Goal: Task Accomplishment & Management: Manage account settings

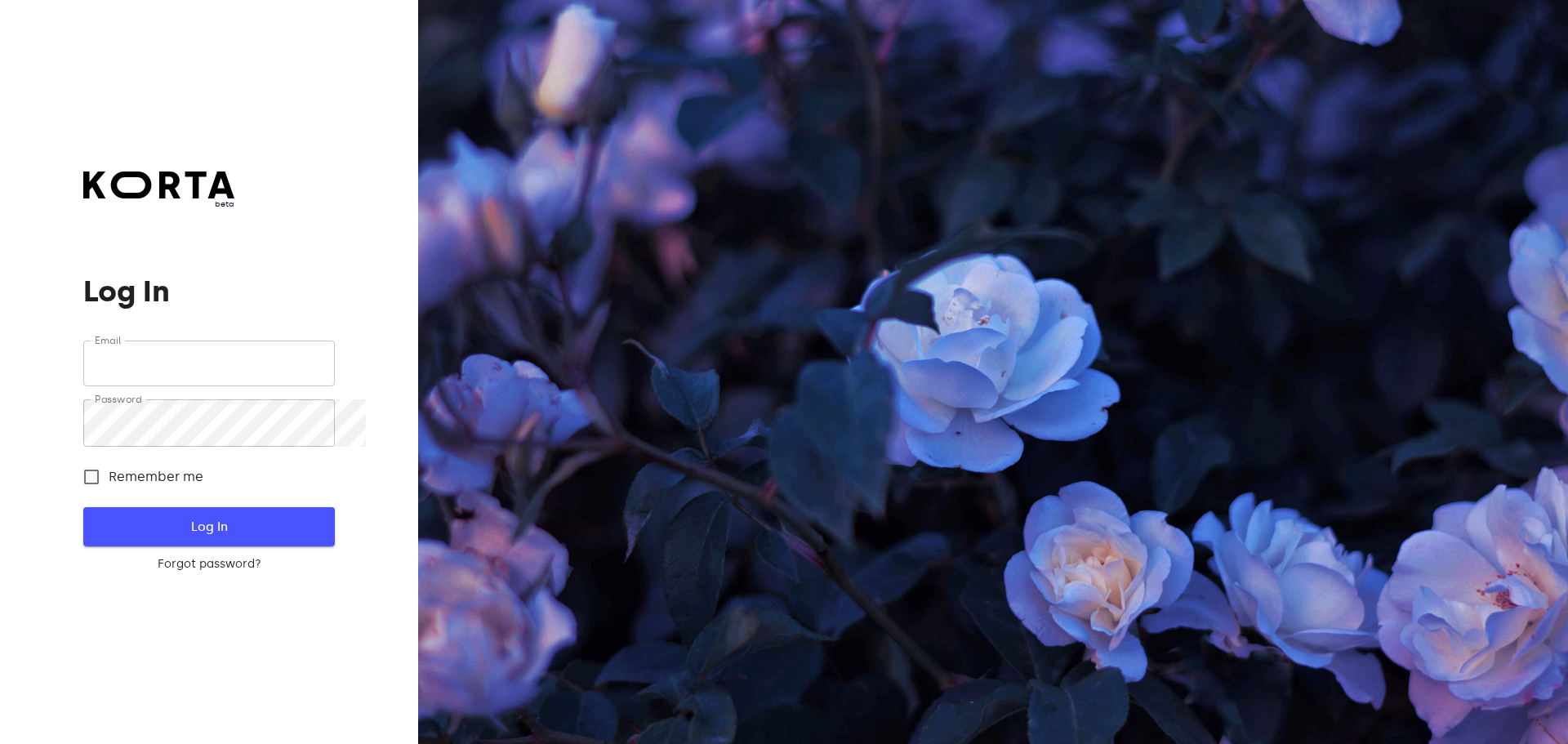
type input "[EMAIL_ADDRESS][DOMAIN_NAME]"
click at [254, 538] on span "Log In" at bounding box center [209, 527] width 199 height 21
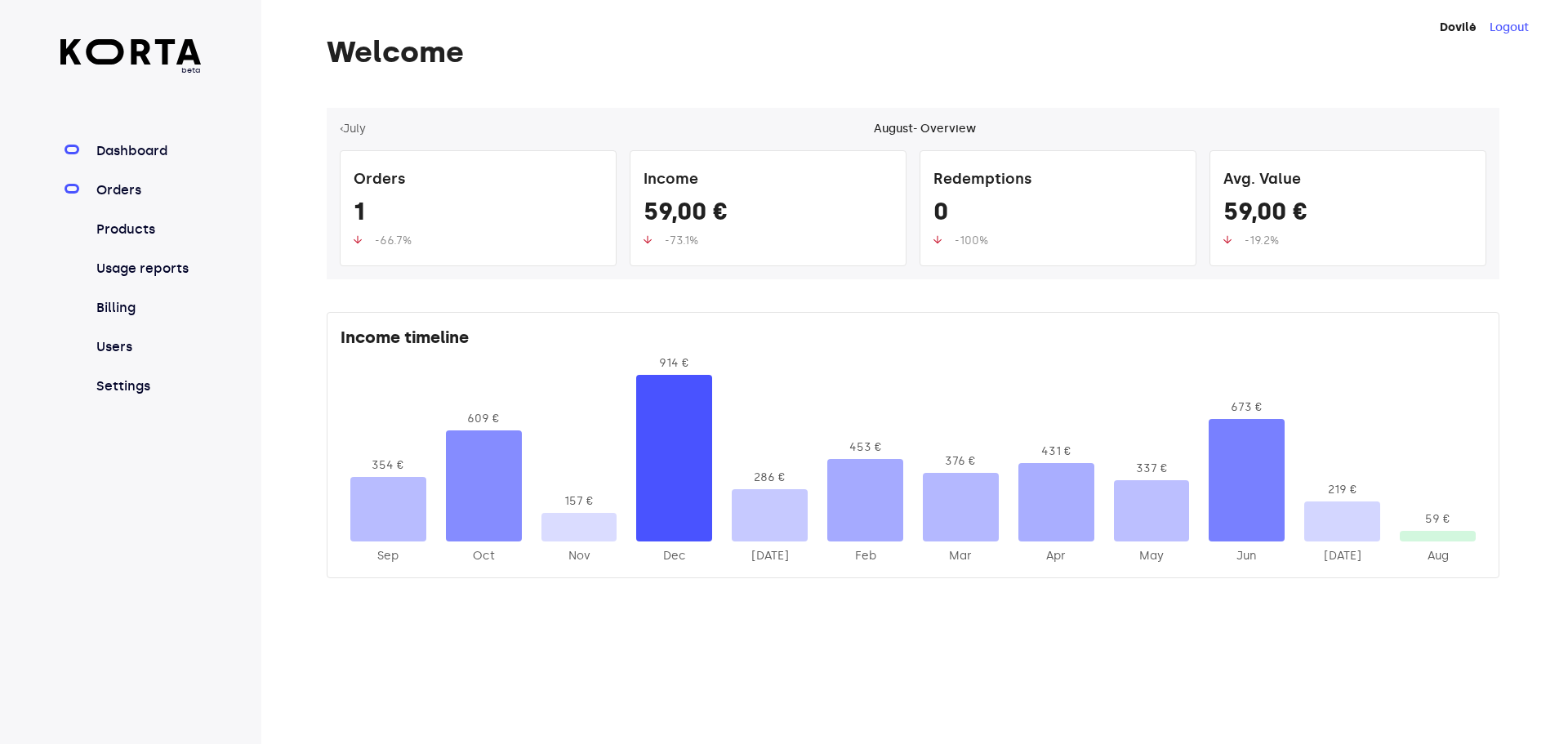
click at [134, 200] on link "Orders" at bounding box center [147, 191] width 108 height 20
